Goal: Information Seeking & Learning: Learn about a topic

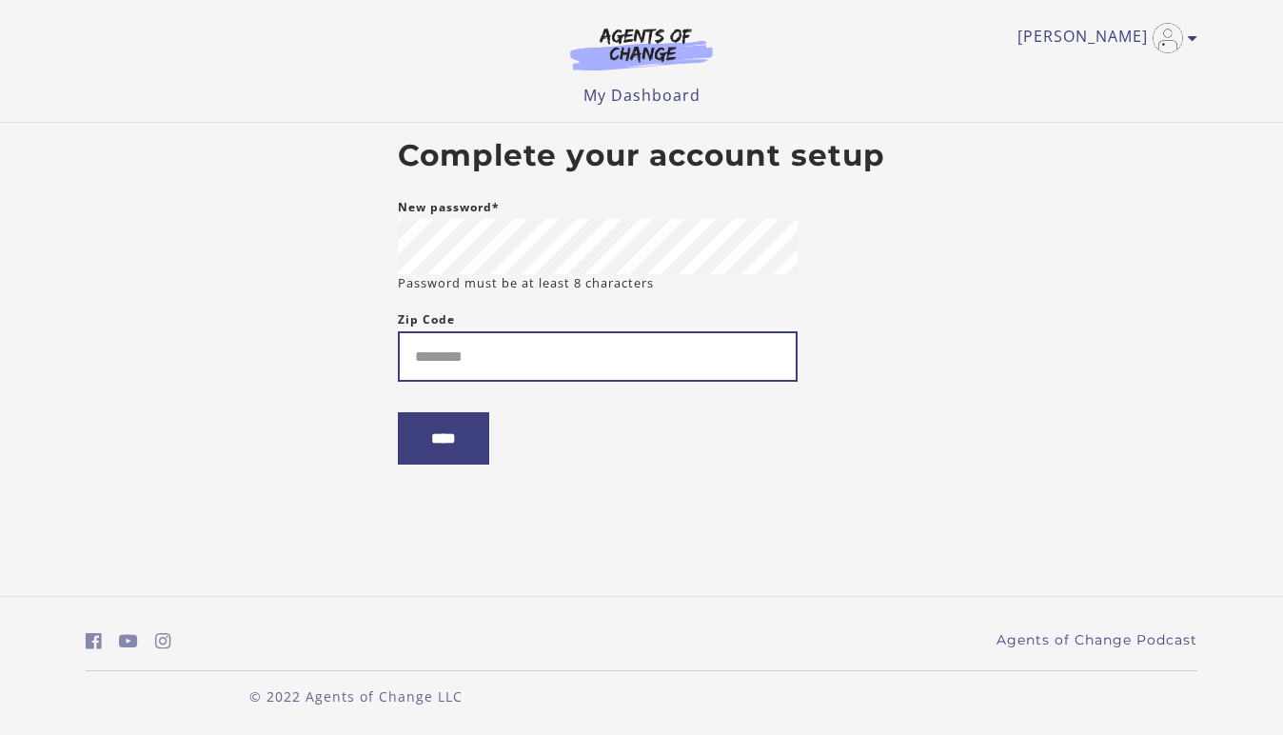
click at [503, 354] on input "Zip Code" at bounding box center [598, 356] width 400 height 50
click at [450, 369] on input "Zip Code" at bounding box center [598, 356] width 400 height 50
type input "*****"
click at [446, 456] on input "****" at bounding box center [443, 438] width 91 height 52
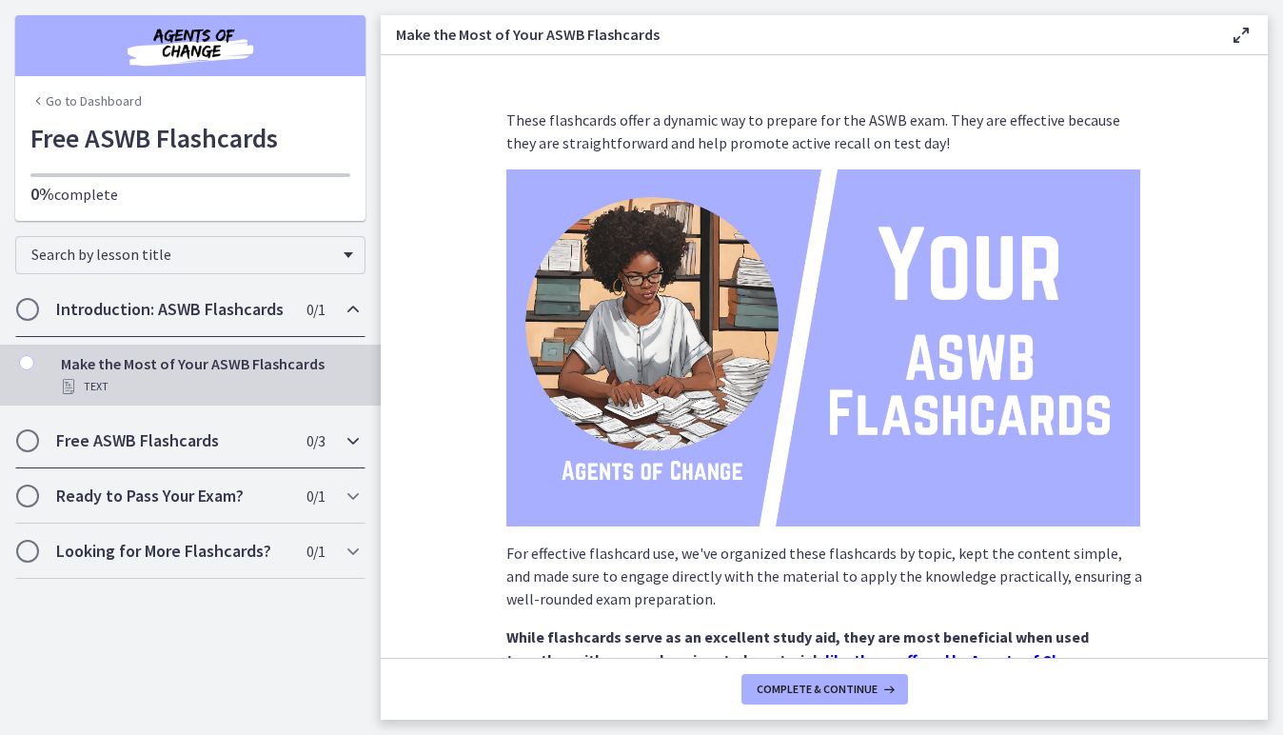
click at [357, 441] on icon "Chapters" at bounding box center [353, 440] width 23 height 23
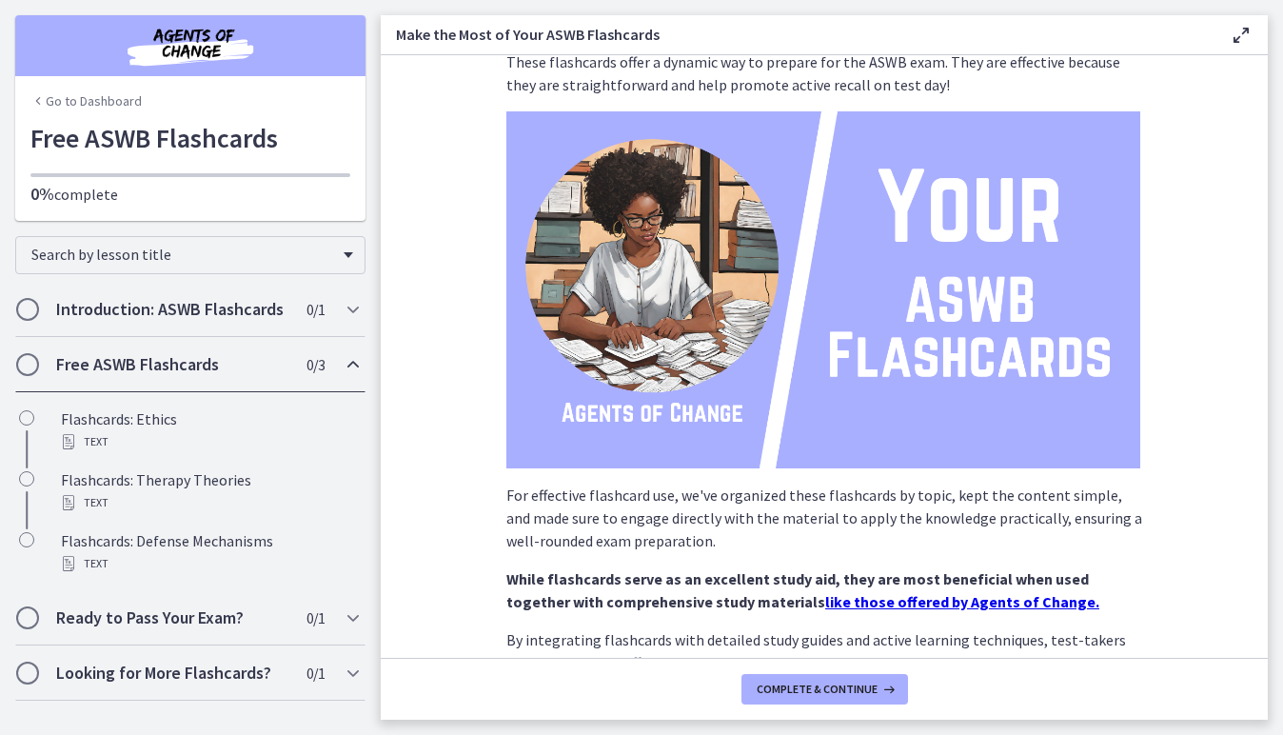
scroll to position [204, 0]
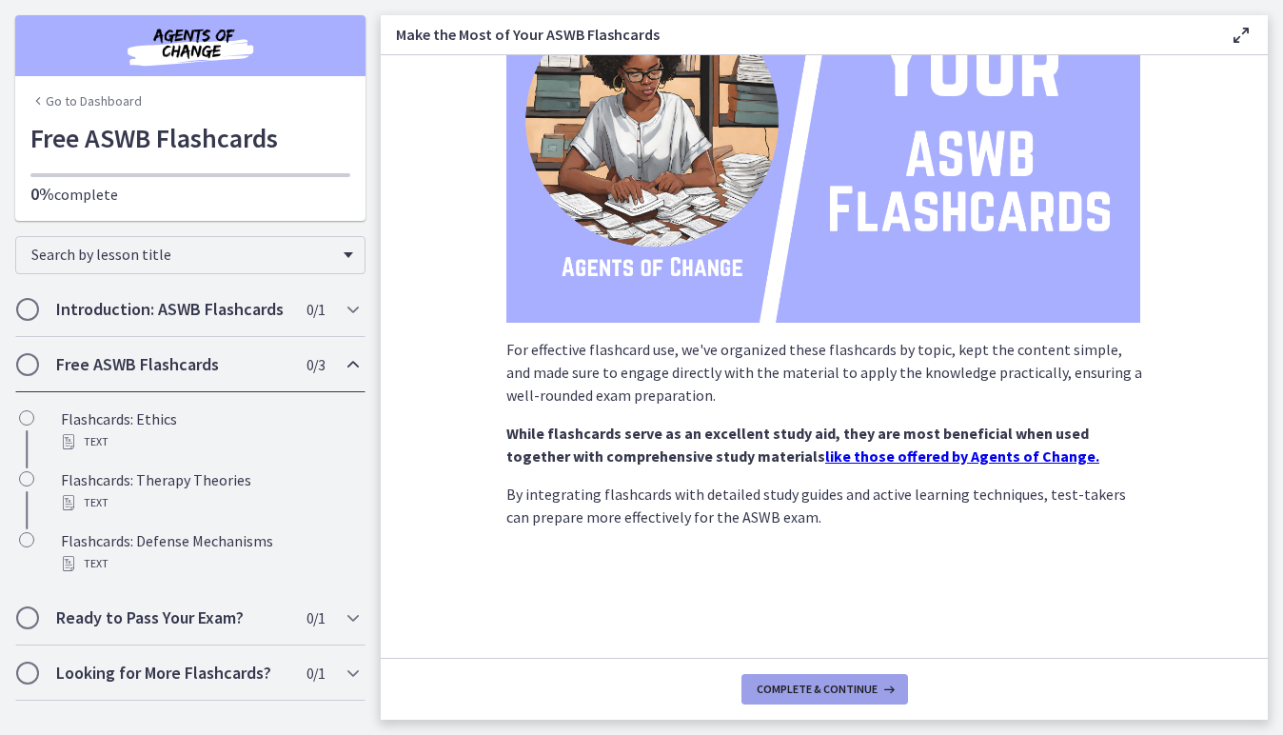
click at [844, 700] on button "Complete & continue" at bounding box center [824, 689] width 166 height 30
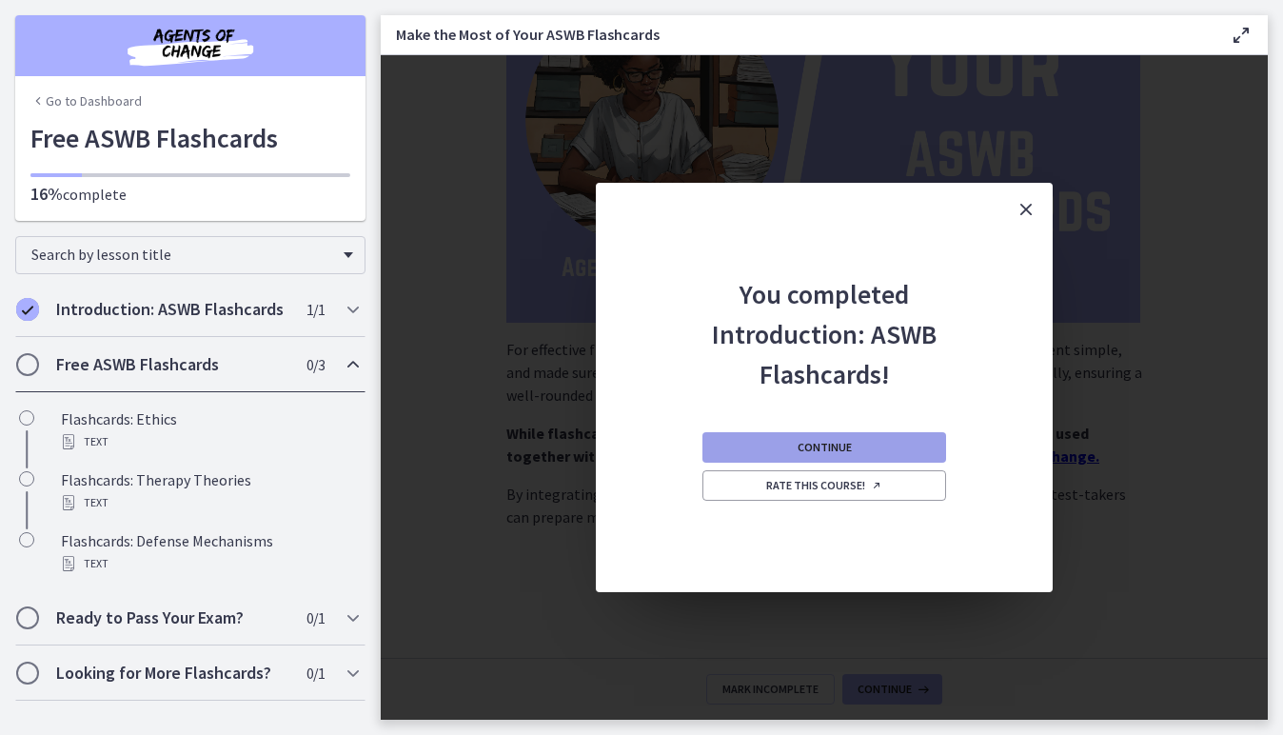
click at [883, 448] on button "Continue" at bounding box center [824, 447] width 244 height 30
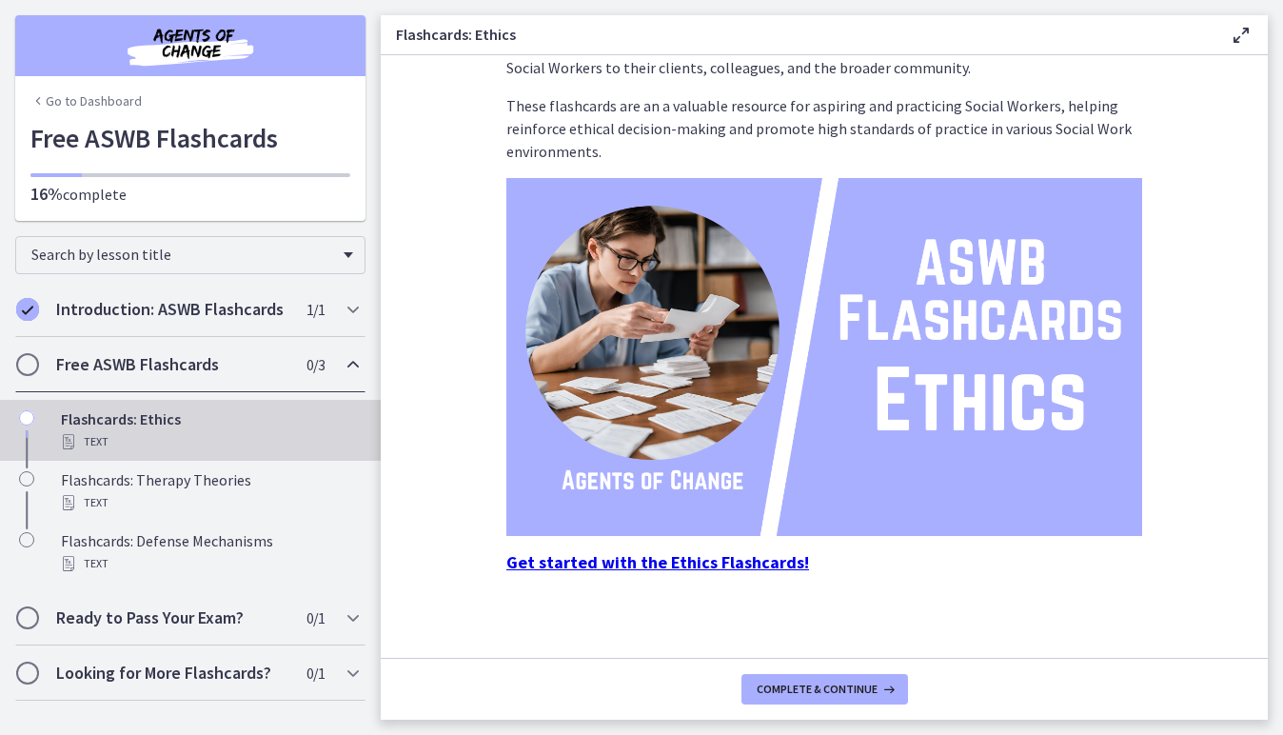
scroll to position [128, 0]
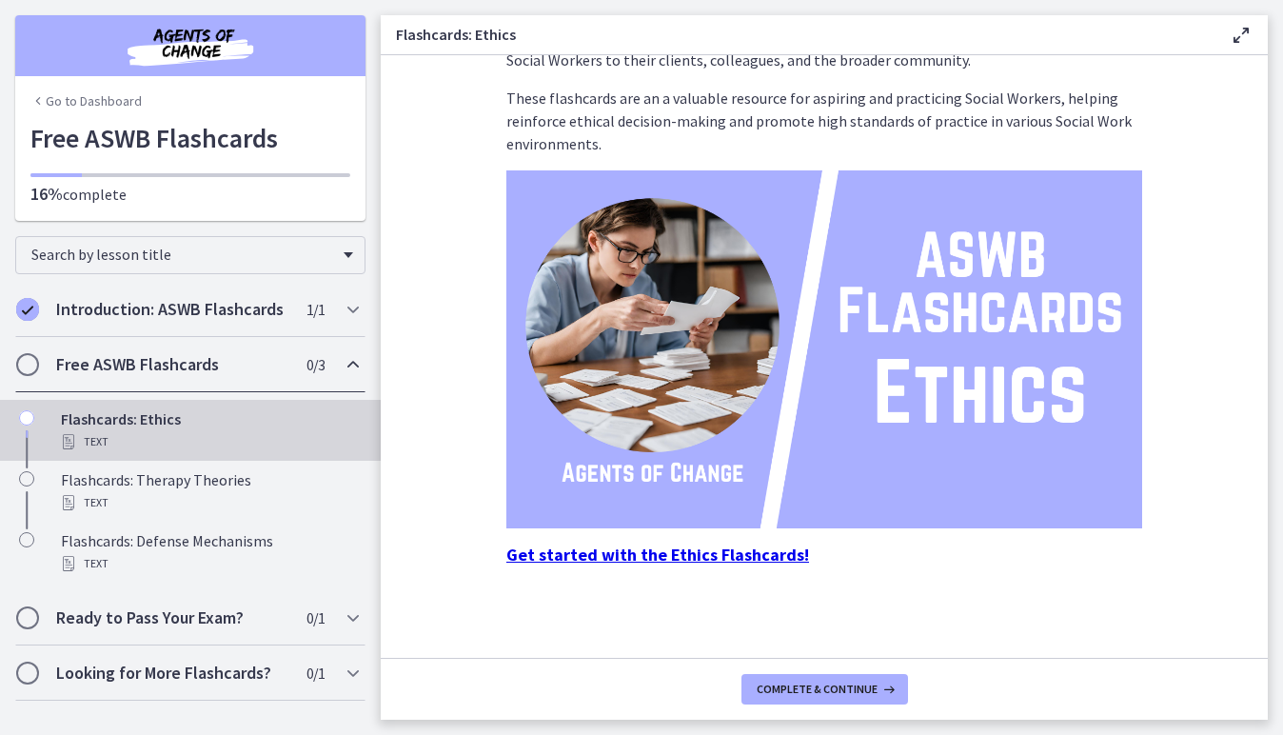
click at [689, 552] on strong "Get started with the Ethics Flashcards!" at bounding box center [657, 554] width 303 height 22
click at [731, 545] on strong "Get started with the Ethics Flashcards!" at bounding box center [657, 554] width 303 height 22
click at [799, 683] on span "Complete & continue" at bounding box center [816, 688] width 121 height 15
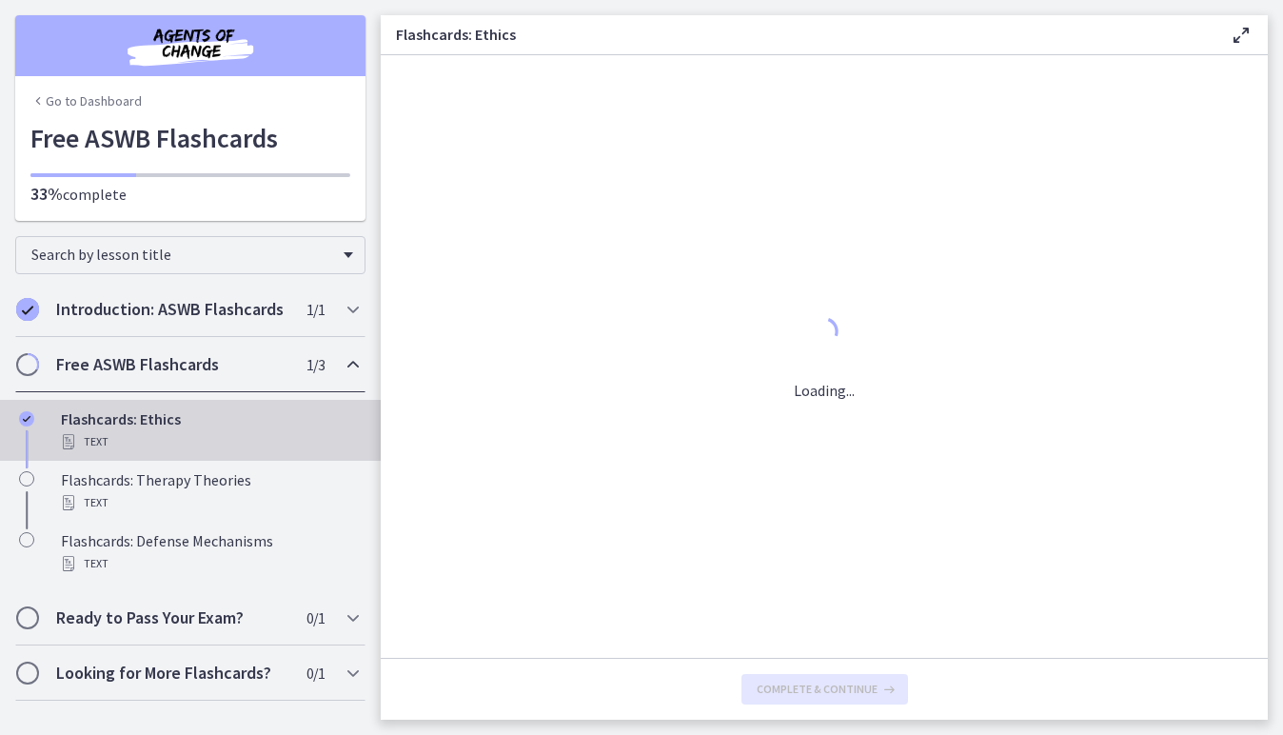
scroll to position [0, 0]
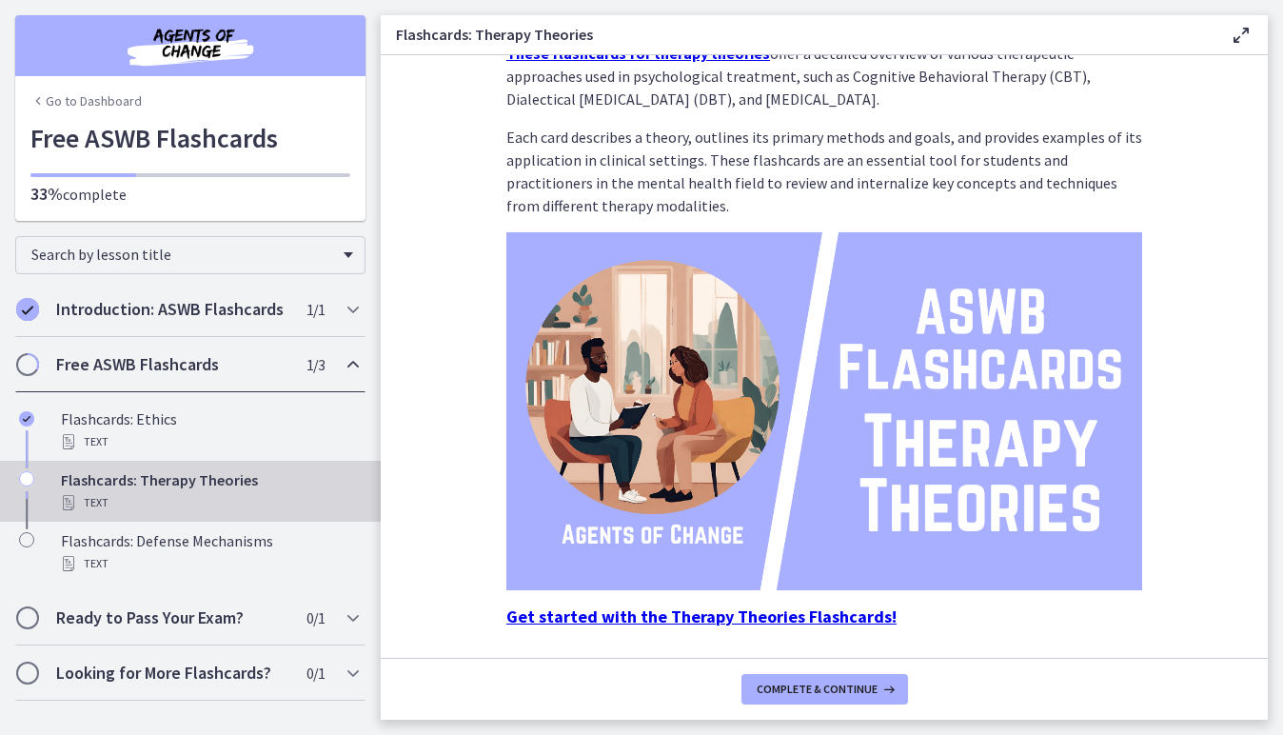
scroll to position [128, 0]
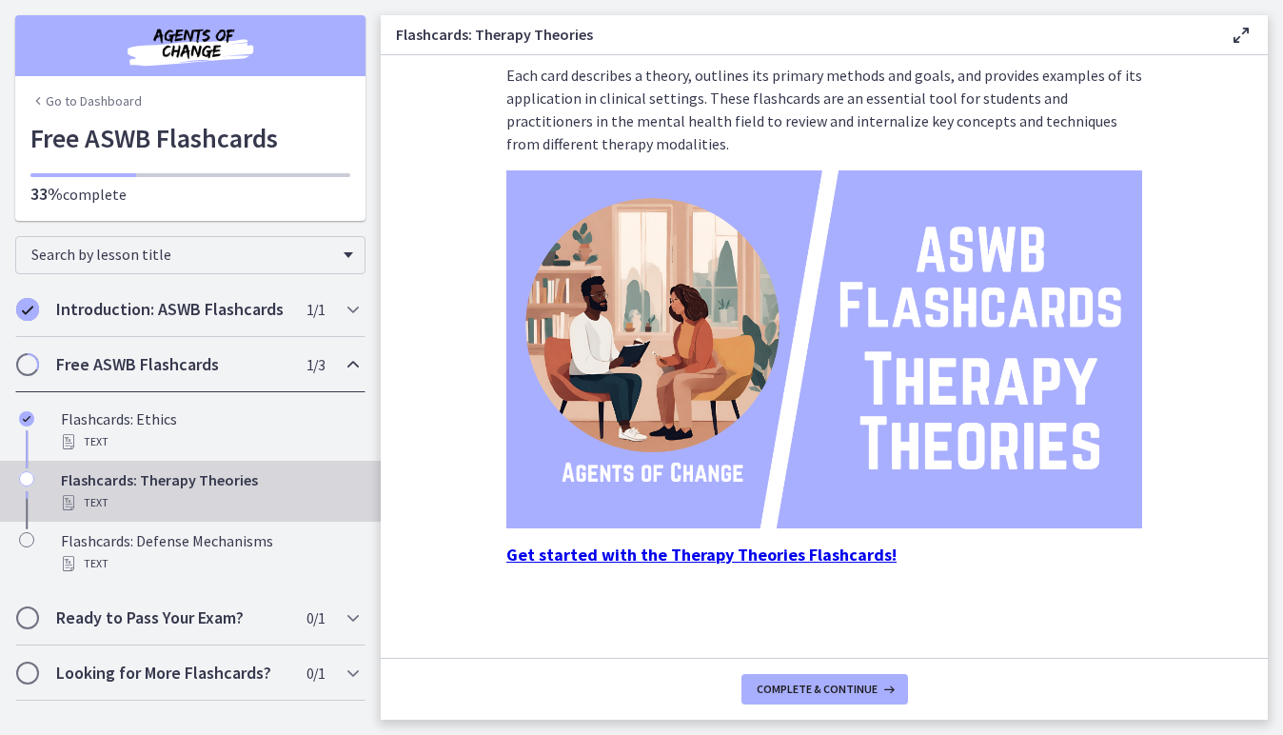
click at [655, 554] on strong "Get started with the Therapy Theories Flashcards!" at bounding box center [701, 554] width 390 height 22
click at [868, 689] on span "Complete & continue" at bounding box center [816, 688] width 121 height 15
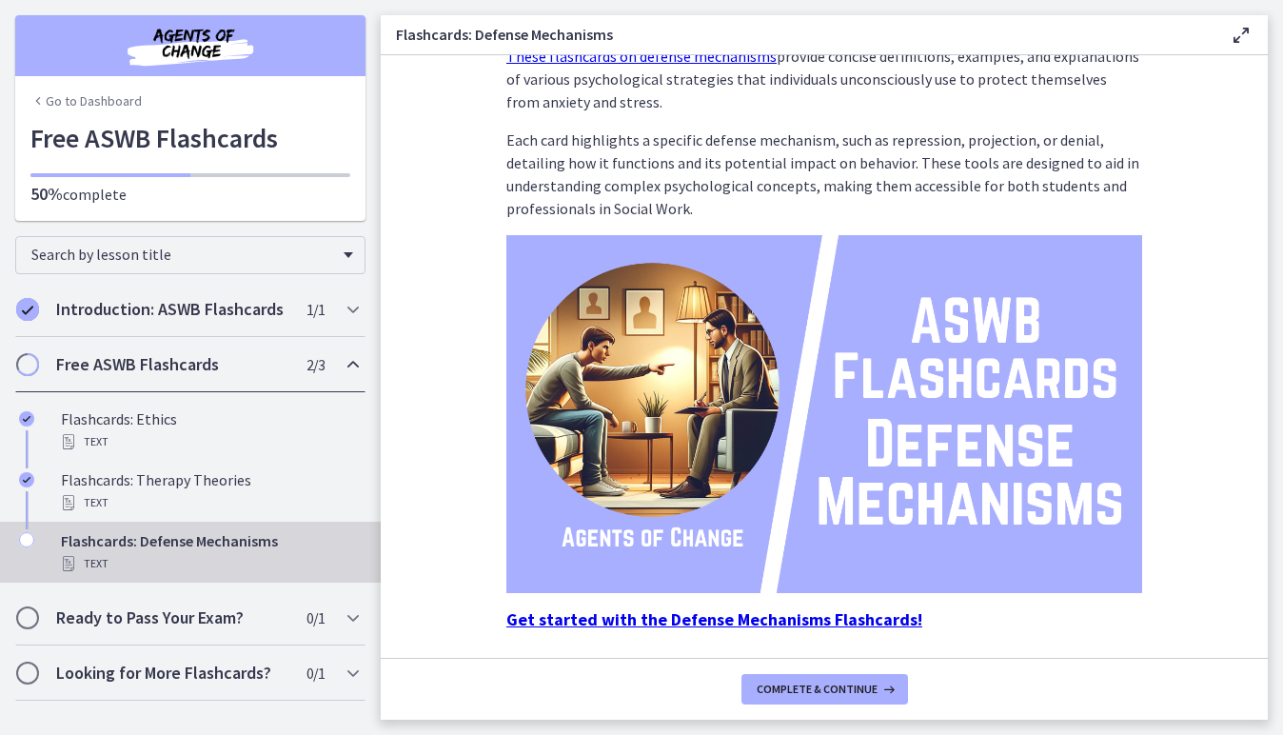
scroll to position [128, 0]
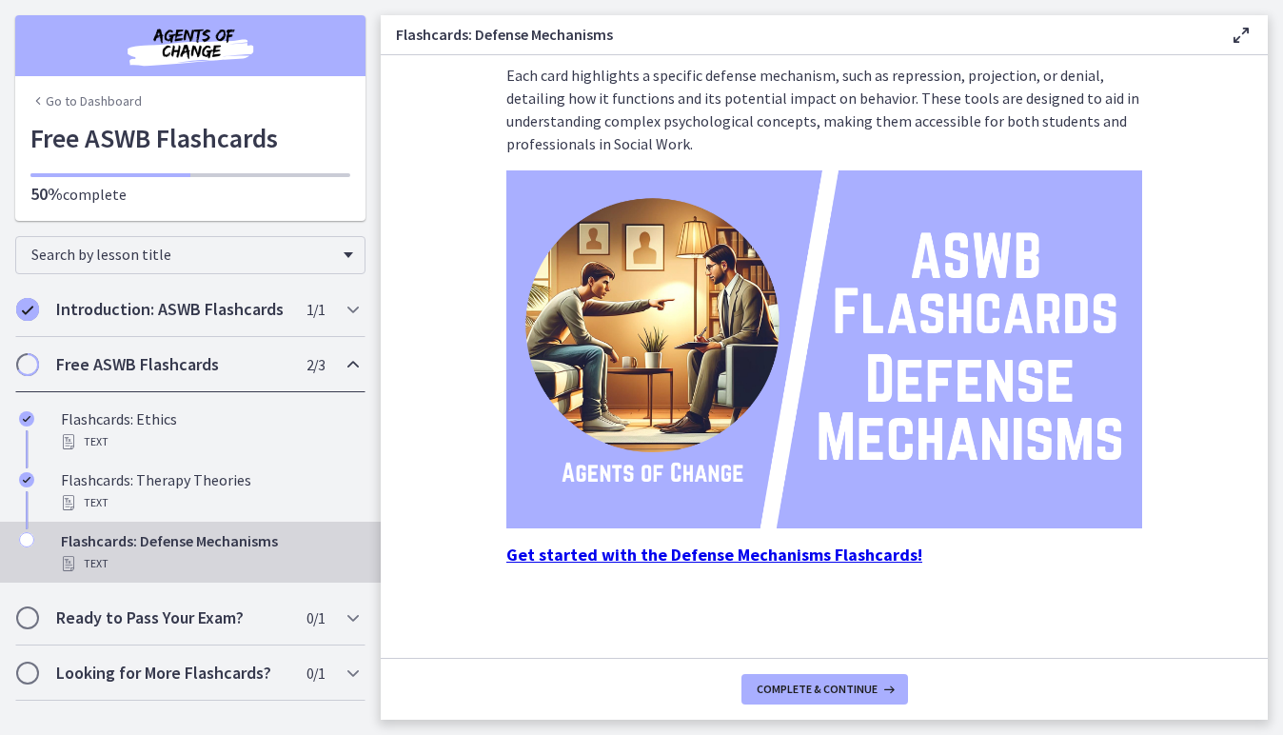
click at [775, 555] on strong "Get started with the Defense Mechanisms Flashcards!" at bounding box center [714, 554] width 416 height 22
click at [278, 617] on h2 "Ready to Pass Your Exam?" at bounding box center [172, 617] width 232 height 23
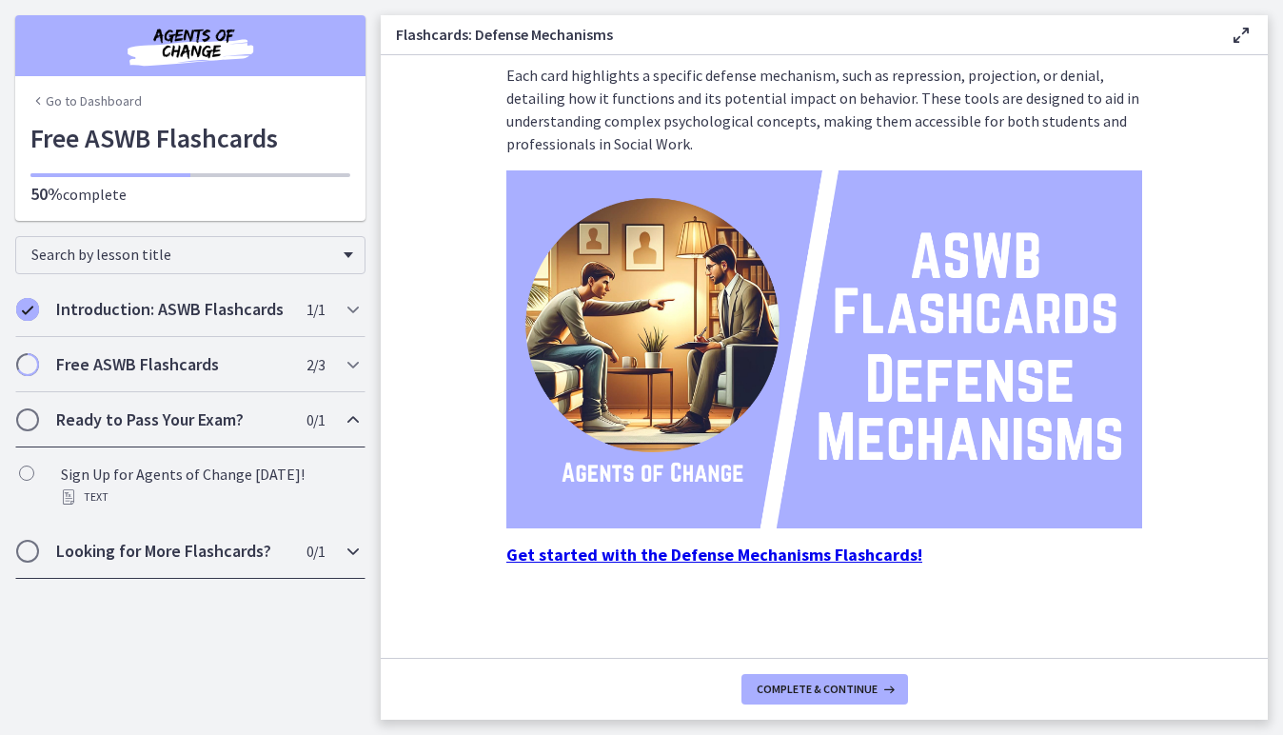
click at [237, 558] on h2 "Looking for More Flashcards?" at bounding box center [172, 550] width 232 height 23
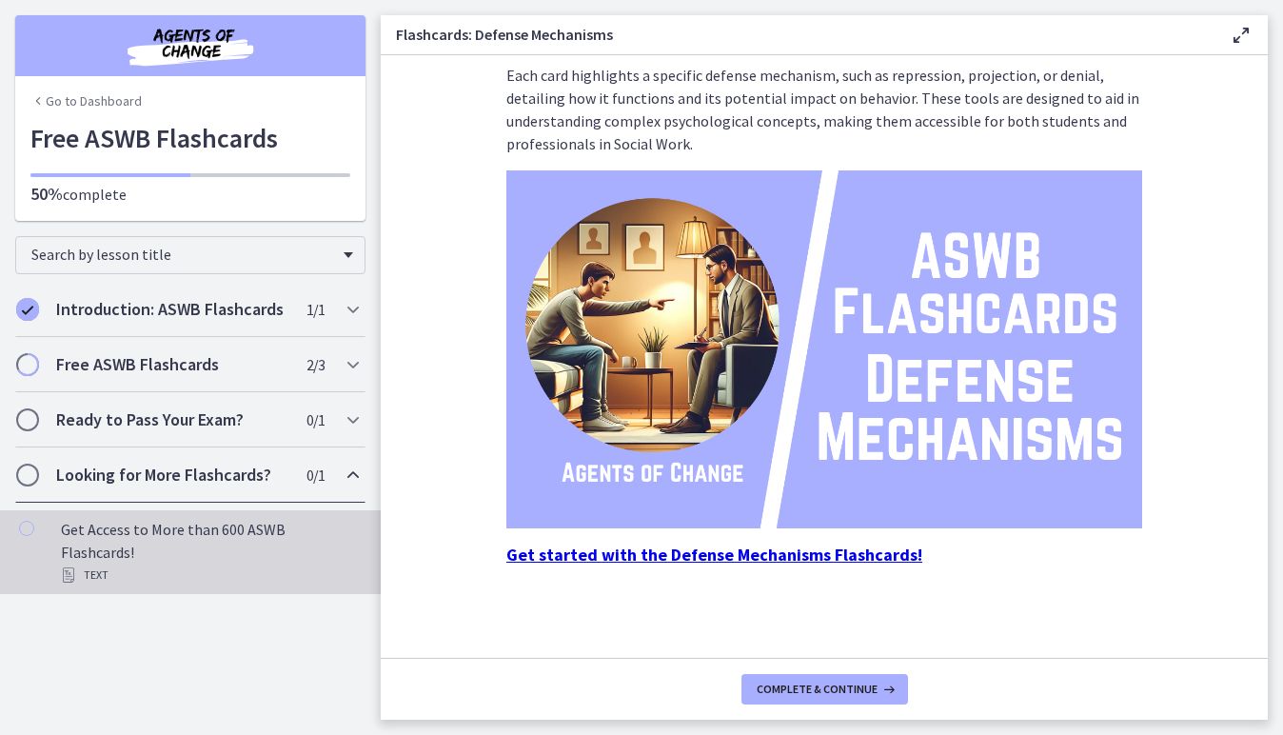
click at [203, 539] on div "Get Access to More than 600 ASWB Flashcards! Text" at bounding box center [209, 552] width 297 height 69
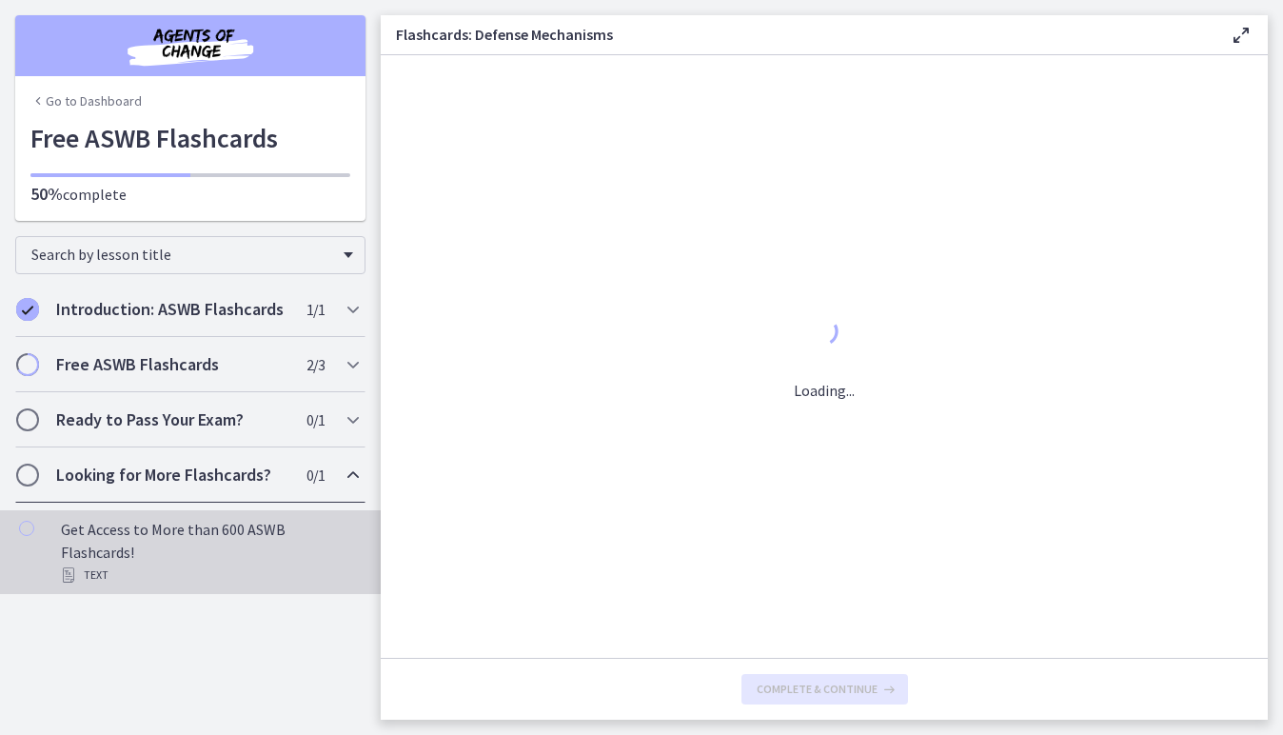
scroll to position [0, 0]
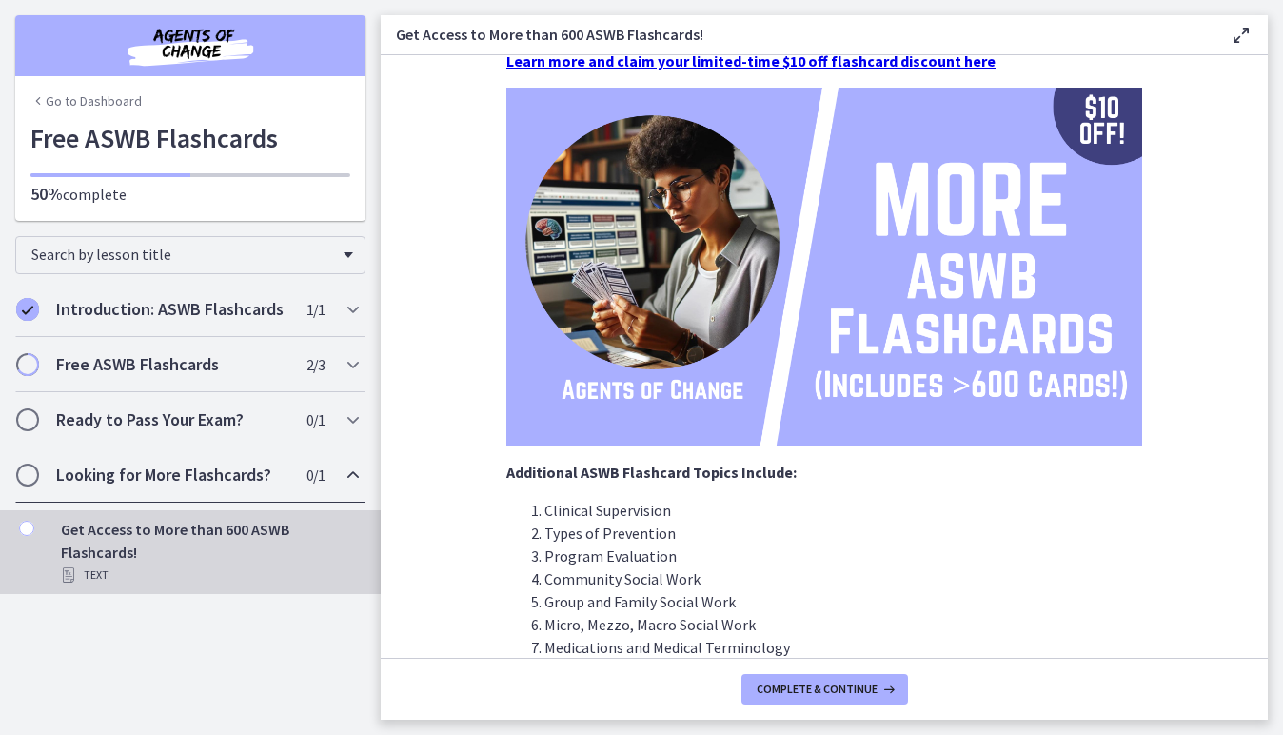
scroll to position [524, 0]
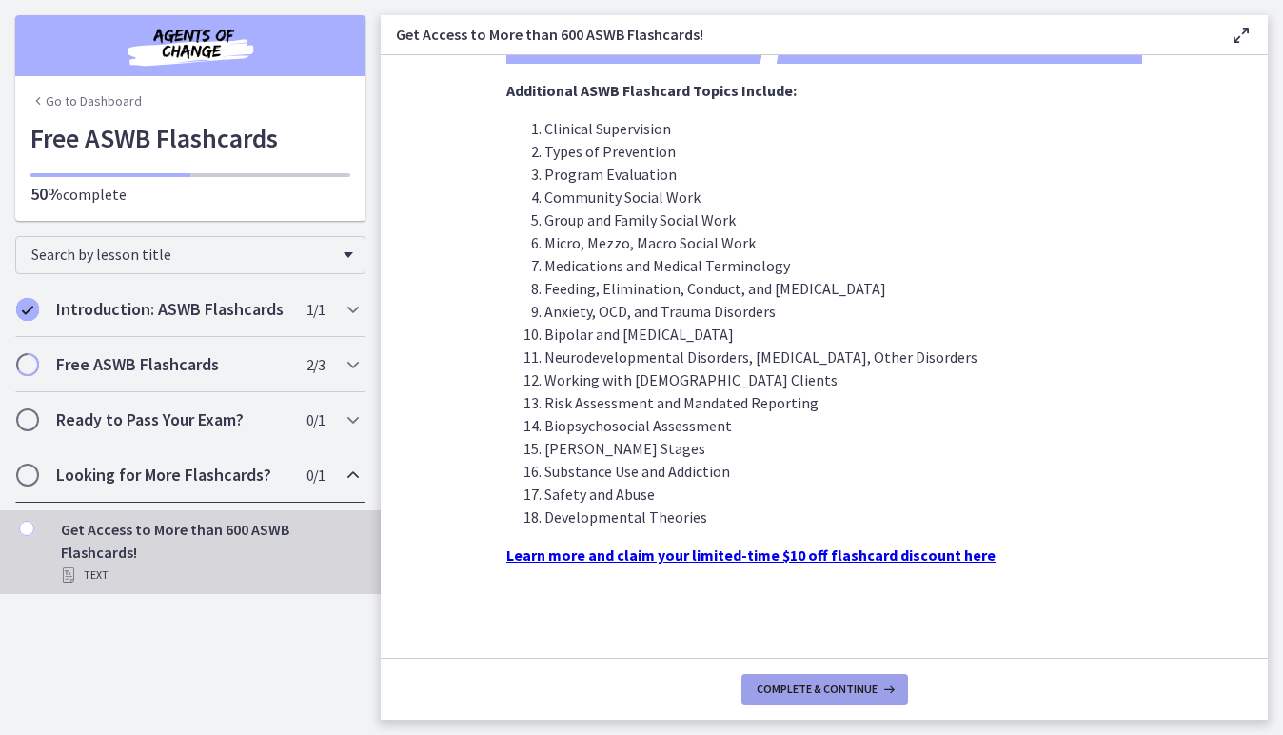
click at [816, 685] on span "Complete & continue" at bounding box center [816, 688] width 121 height 15
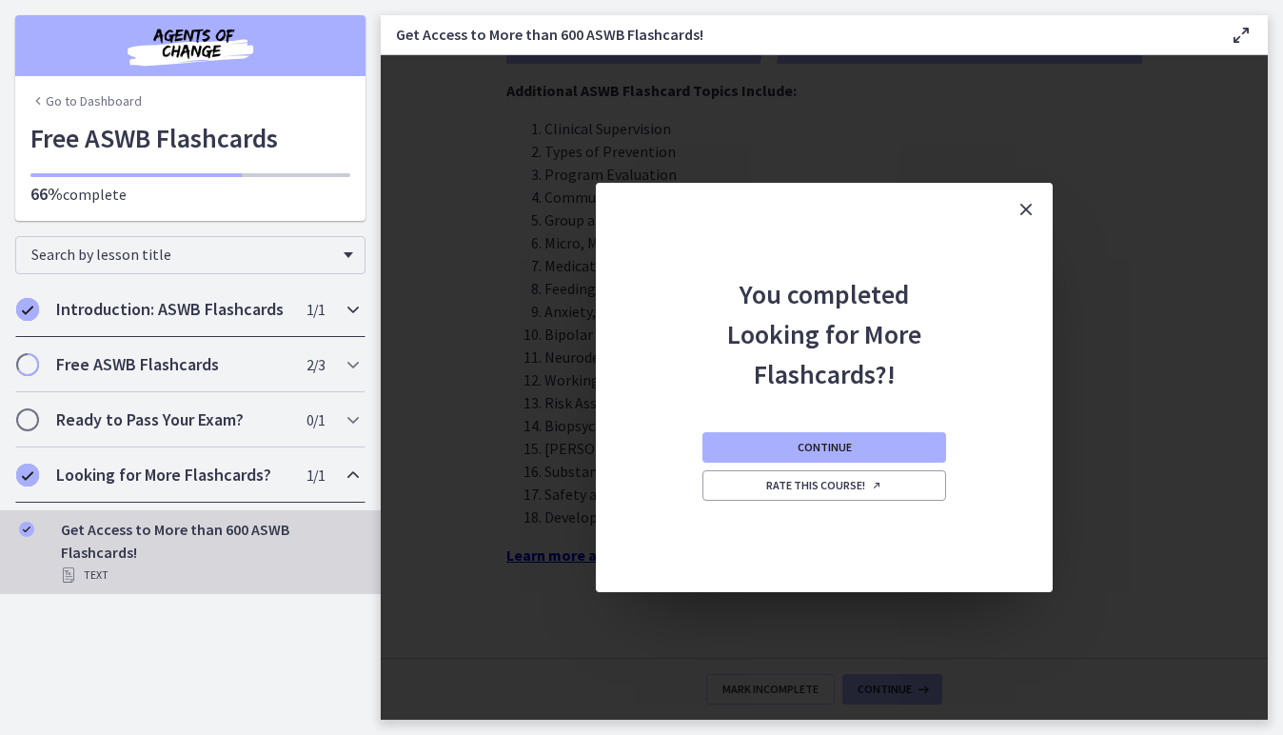
click at [277, 313] on h2 "Introduction: ASWB Flashcards" at bounding box center [172, 309] width 232 height 23
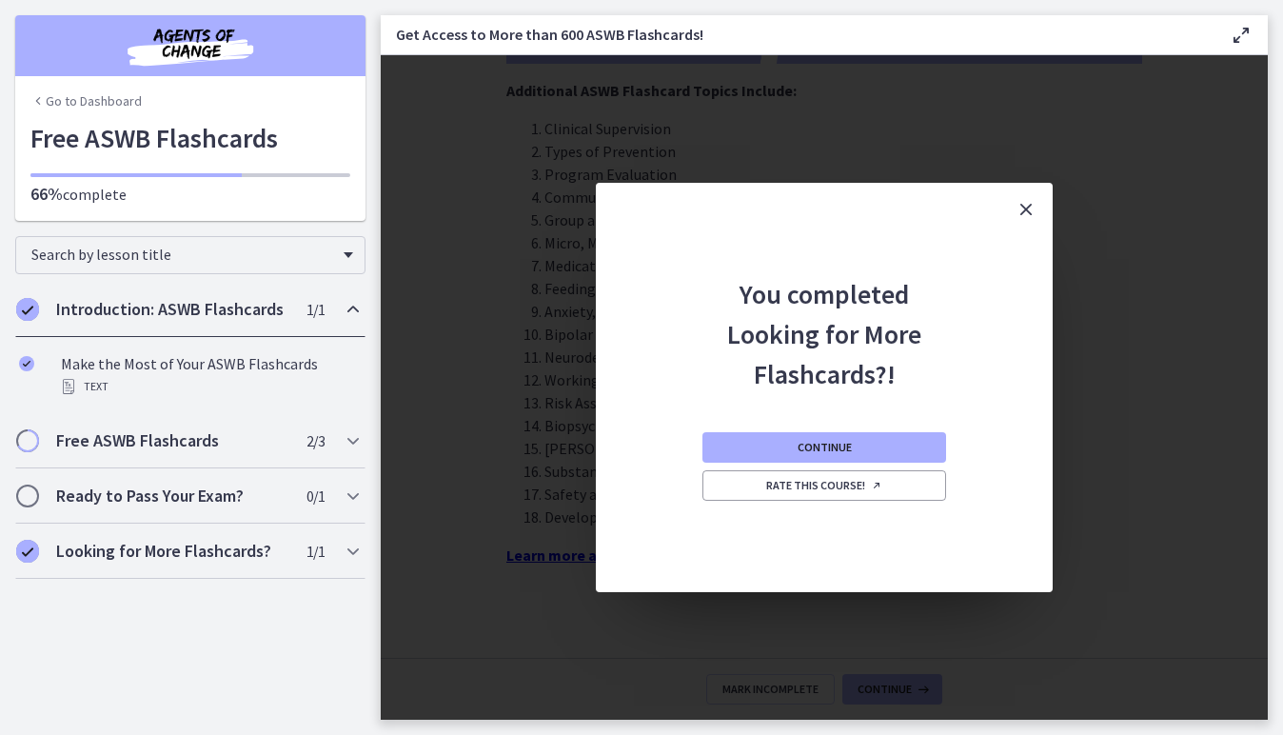
click at [1024, 212] on icon "Close" at bounding box center [1025, 209] width 23 height 23
